Goal: Find specific page/section: Find specific page/section

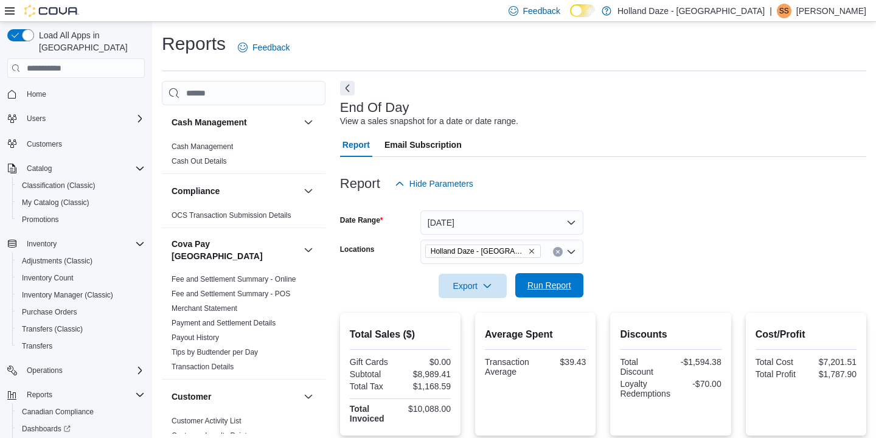
click at [565, 275] on span "Run Report" at bounding box center [550, 285] width 54 height 24
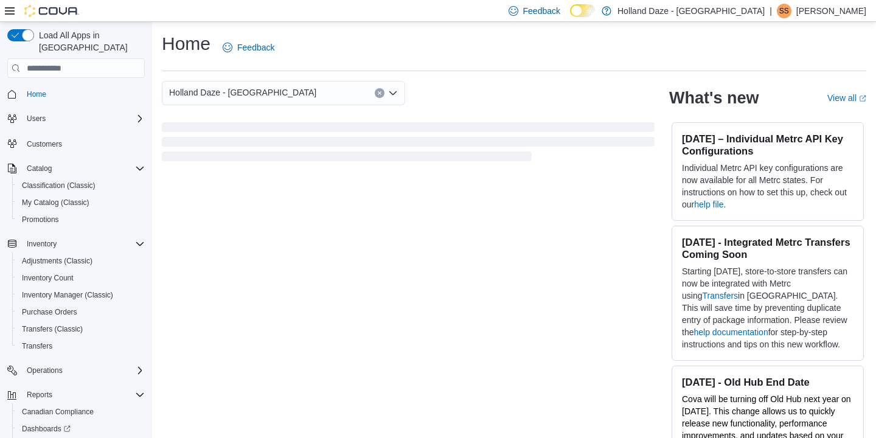
scroll to position [58, 0]
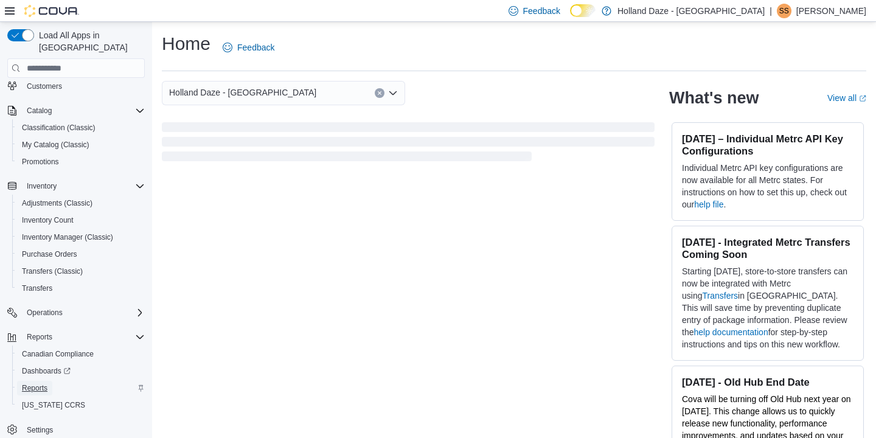
click at [47, 383] on span "Reports" at bounding box center [35, 388] width 26 height 10
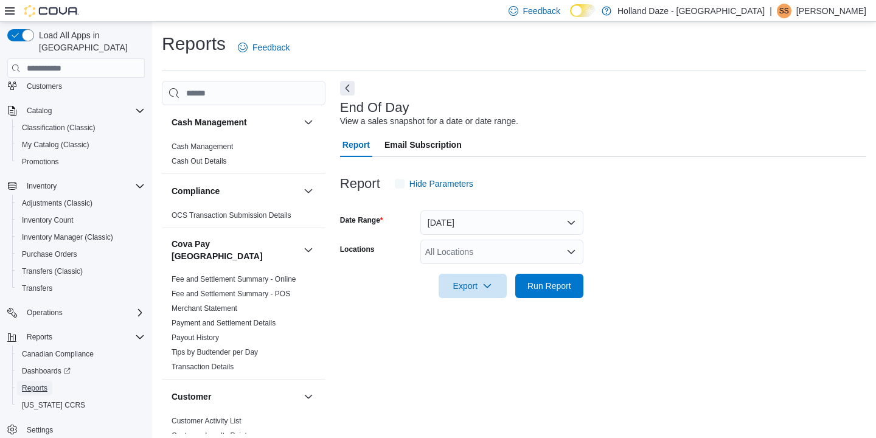
scroll to position [5, 0]
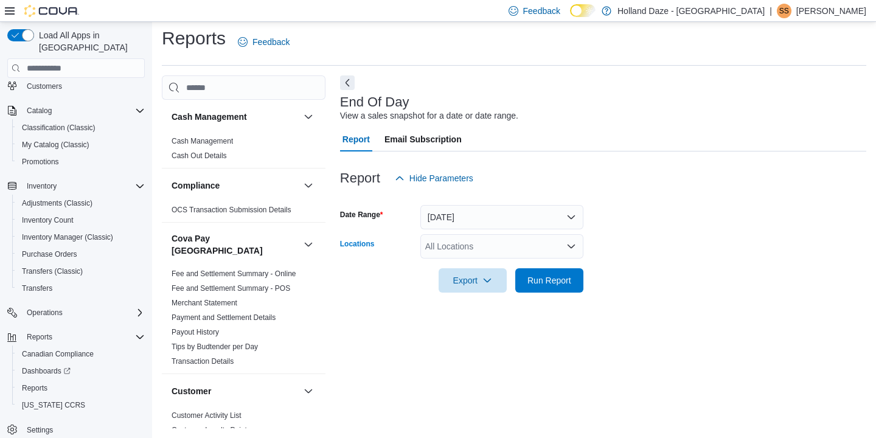
click at [514, 258] on div "All Locations" at bounding box center [501, 246] width 163 height 24
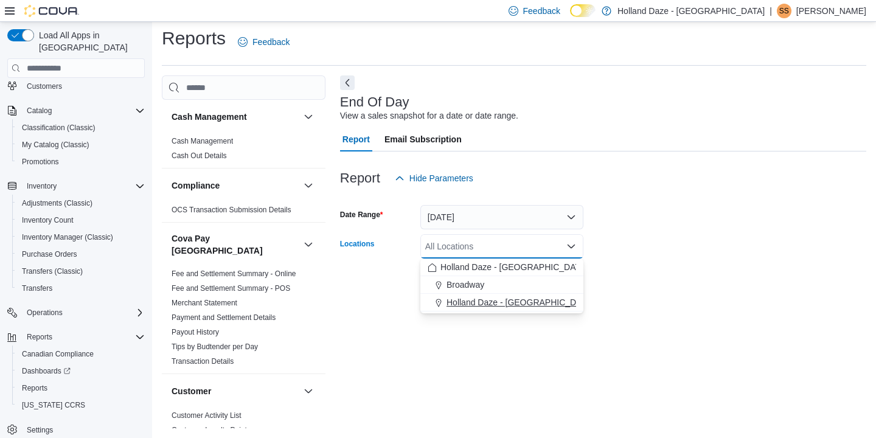
click at [499, 297] on span "Holland Daze - [GEOGRAPHIC_DATA]" at bounding box center [520, 302] width 147 height 12
click at [591, 297] on div at bounding box center [603, 300] width 526 height 15
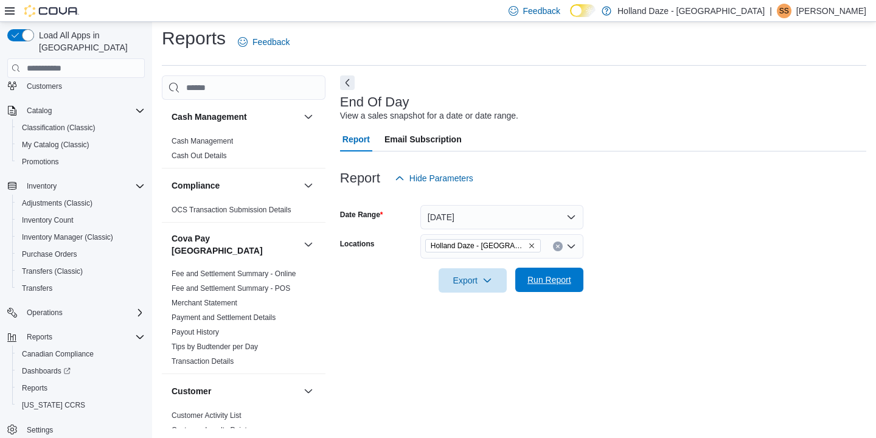
click at [564, 290] on span "Run Report" at bounding box center [550, 280] width 54 height 24
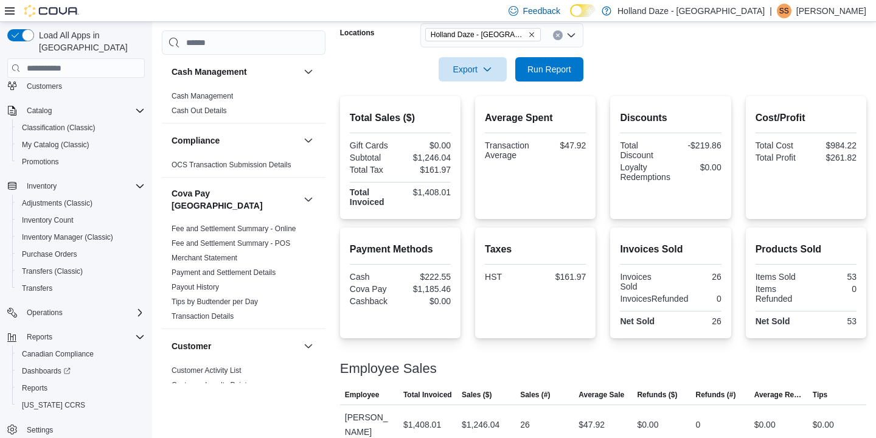
scroll to position [218, 0]
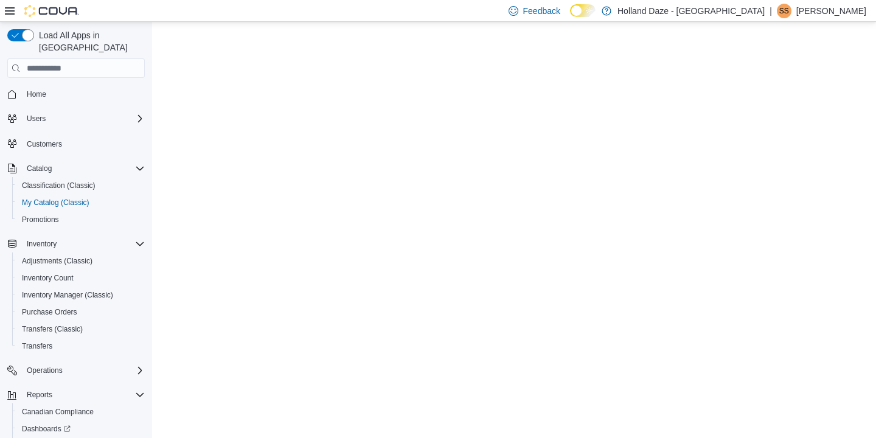
select select "**********"
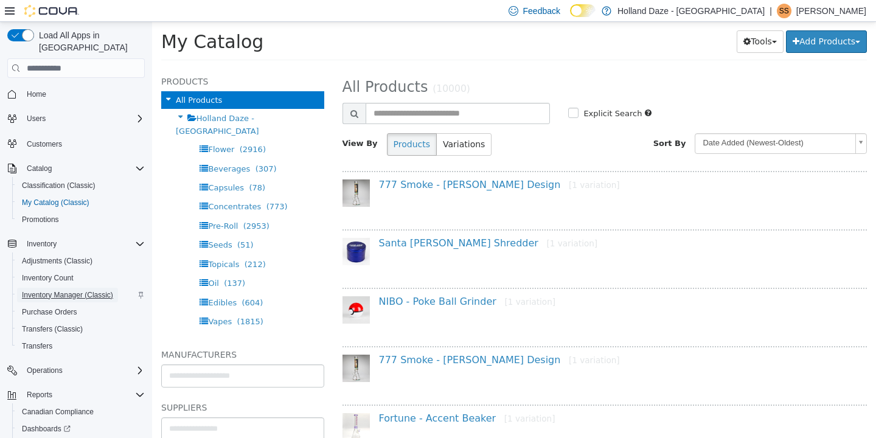
click at [65, 290] on span "Inventory Manager (Classic)" at bounding box center [67, 295] width 91 height 10
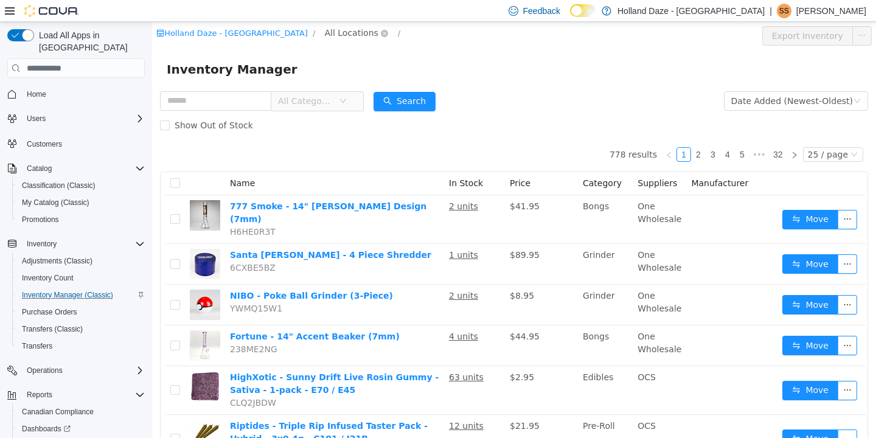
click at [324, 37] on span "All Locations" at bounding box center [351, 32] width 54 height 13
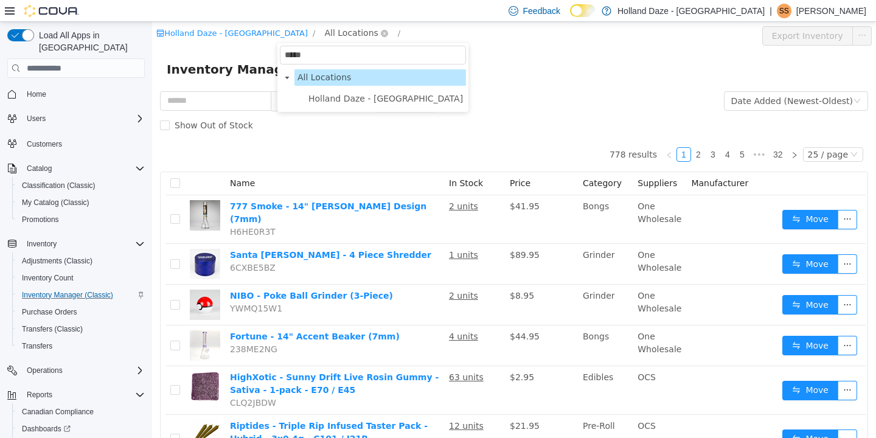
type input "******"
click at [339, 100] on span "Holland Daze - [GEOGRAPHIC_DATA]" at bounding box center [385, 99] width 155 height 10
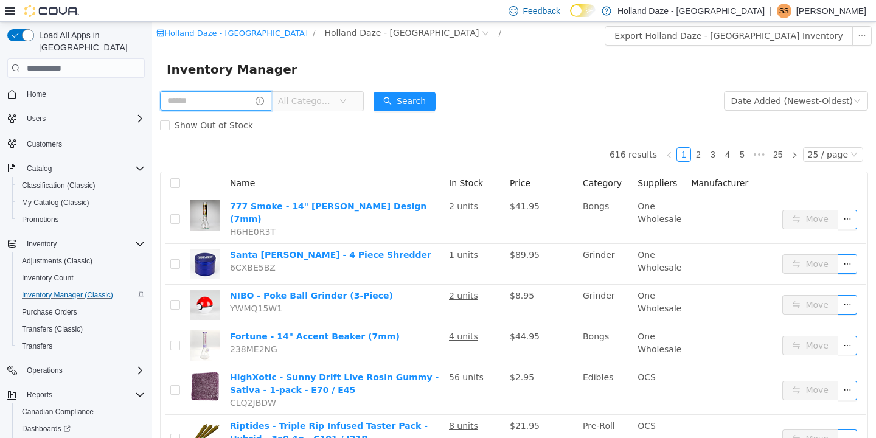
click at [242, 102] on input "text" at bounding box center [215, 100] width 111 height 19
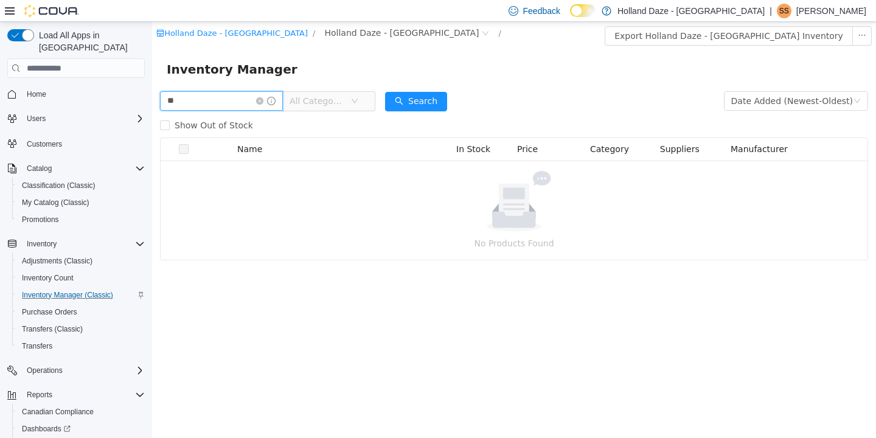
type input "*"
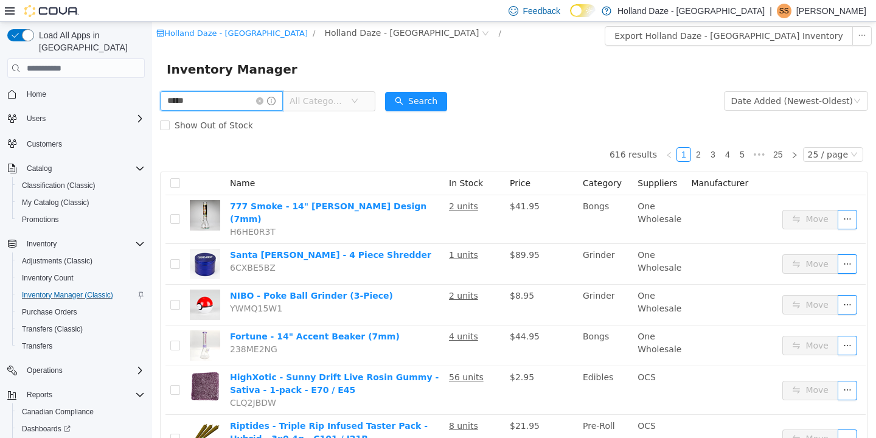
type input "*****"
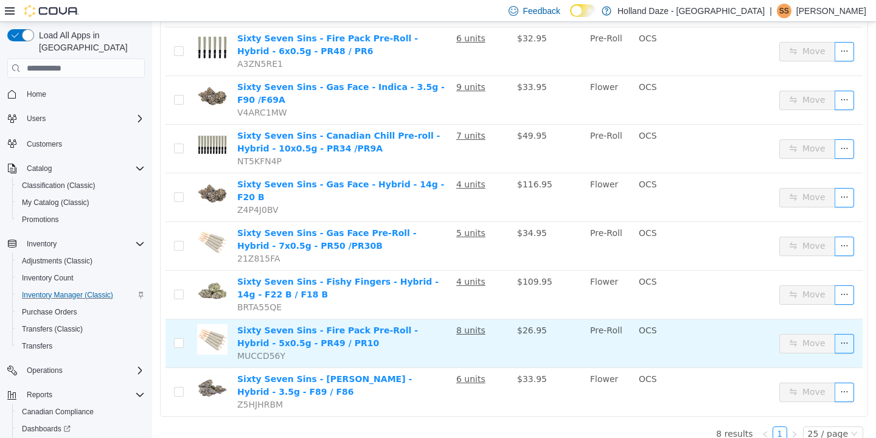
scroll to position [173, 0]
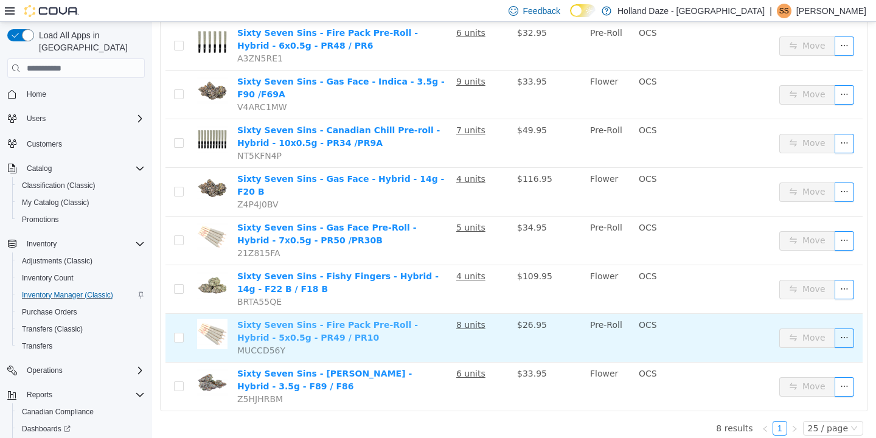
click at [316, 320] on link "Sixty Seven Sins - Fire Pack Pre-Roll - Hybrid - 5x0.5g - PR49 / PR10" at bounding box center [327, 331] width 181 height 23
